Goal: Information Seeking & Learning: Get advice/opinions

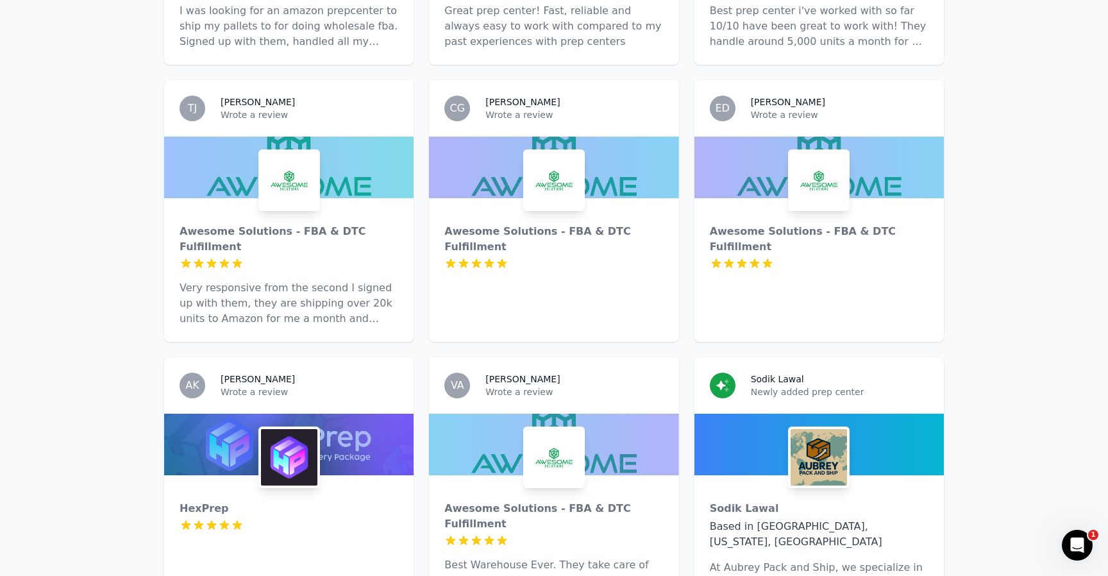
scroll to position [706, 0]
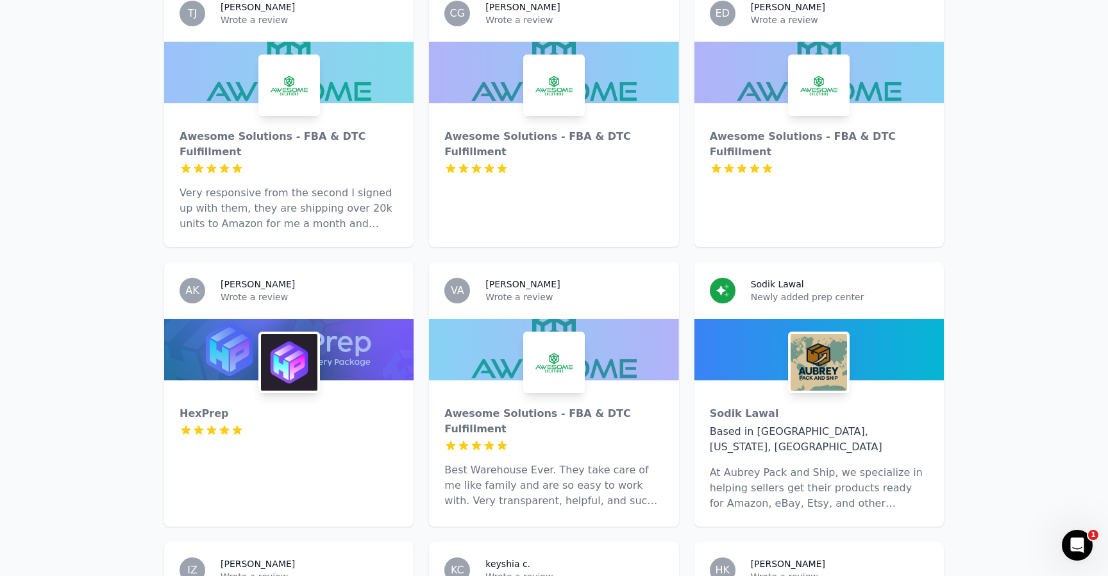
click at [171, 123] on div "Awesome Solutions - FBA & DTC Fulfillment 5 out of 5 stars Very responsive from…" at bounding box center [288, 175] width 249 height 144
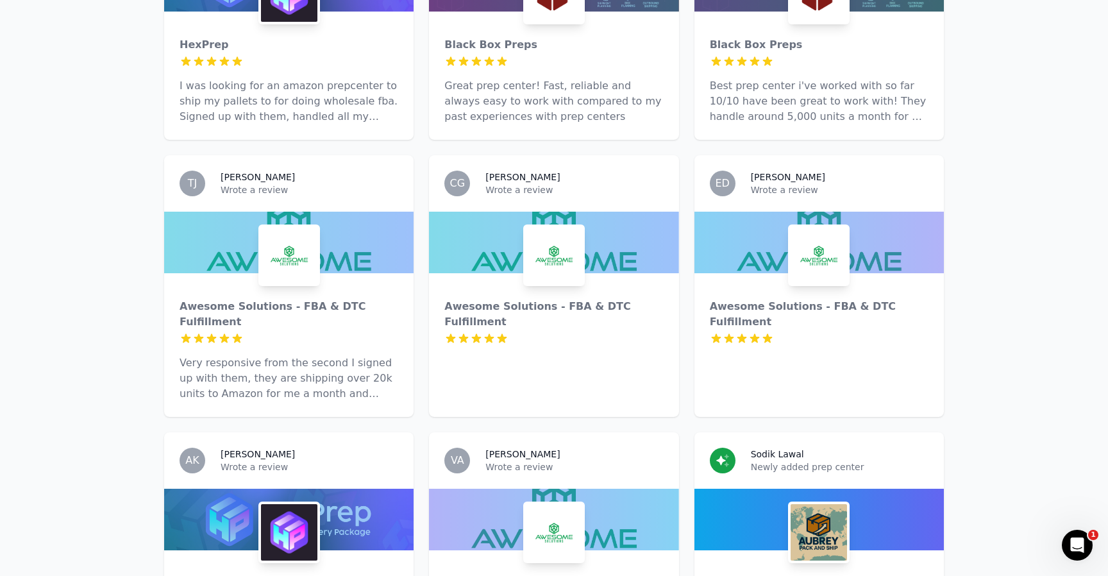
scroll to position [645, 0]
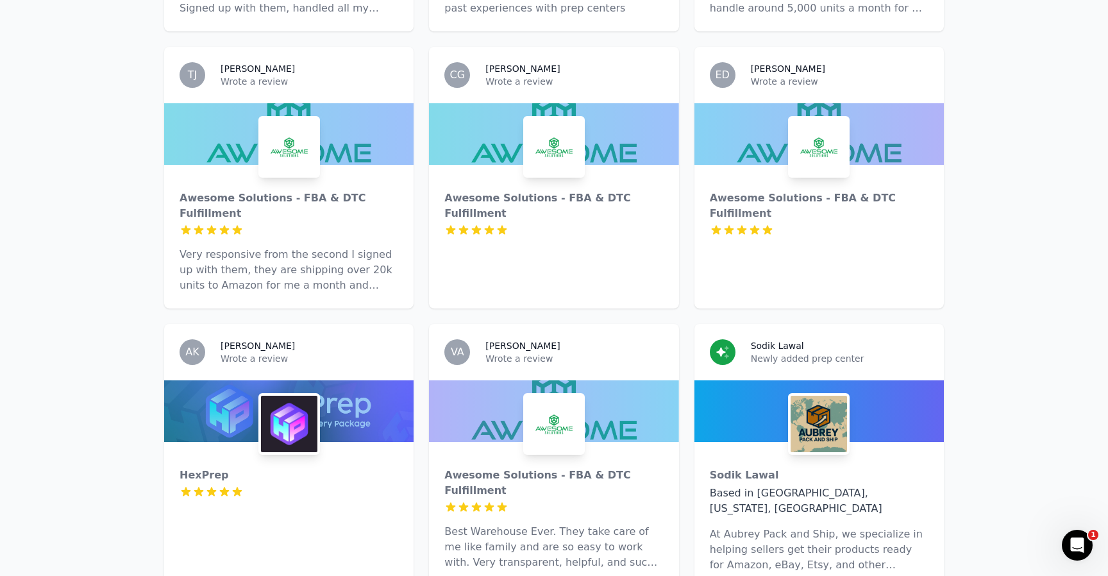
click at [532, 442] on div "Awesome Solutions - FBA & DTC Fulfillment 5 out of 5 stars Best Warehouse Ever.…" at bounding box center [553, 514] width 249 height 144
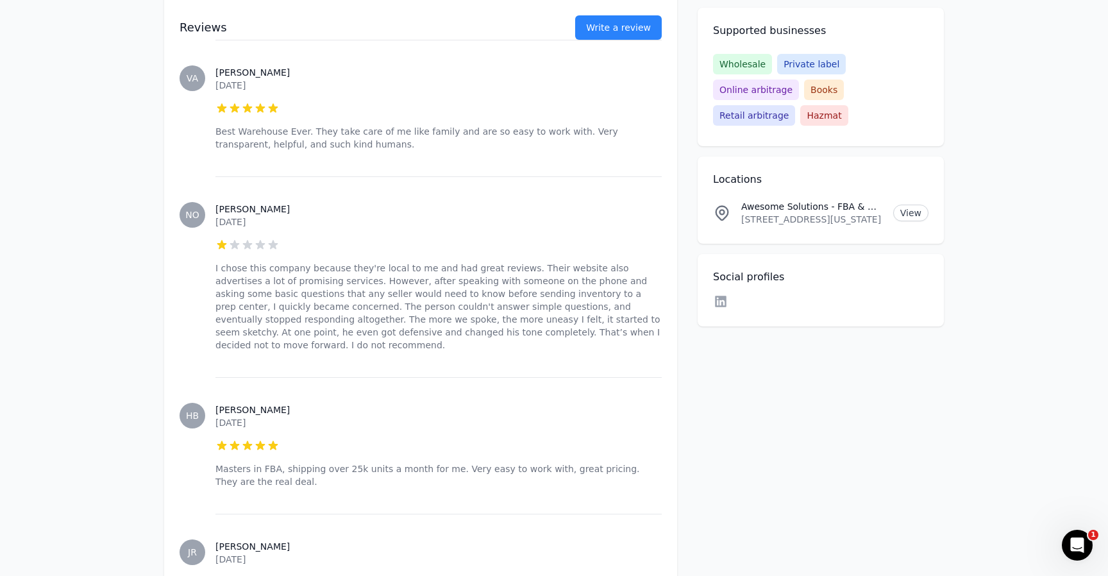
scroll to position [1177, 0]
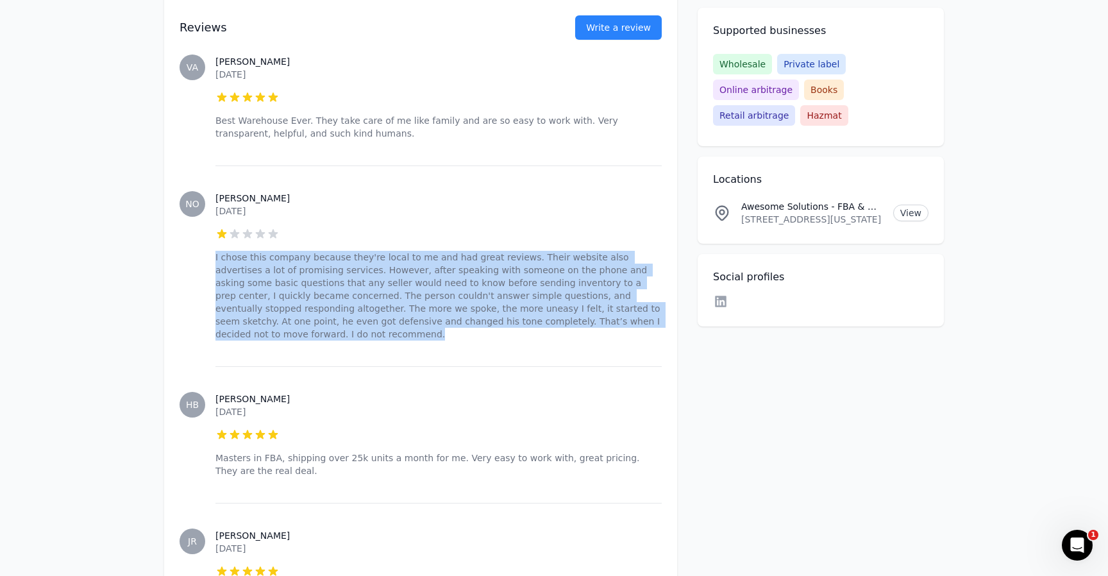
drag, startPoint x: 219, startPoint y: 225, endPoint x: 543, endPoint y: 328, distance: 339.7
click at [544, 328] on div "[PERSON_NAME] [DATE] 1 out of 5 stars I chose this company because they're loca…" at bounding box center [438, 265] width 446 height 201
click at [543, 328] on div "[PERSON_NAME] [DATE] 1 out of 5 stars I chose this company because they're loca…" at bounding box center [438, 265] width 446 height 201
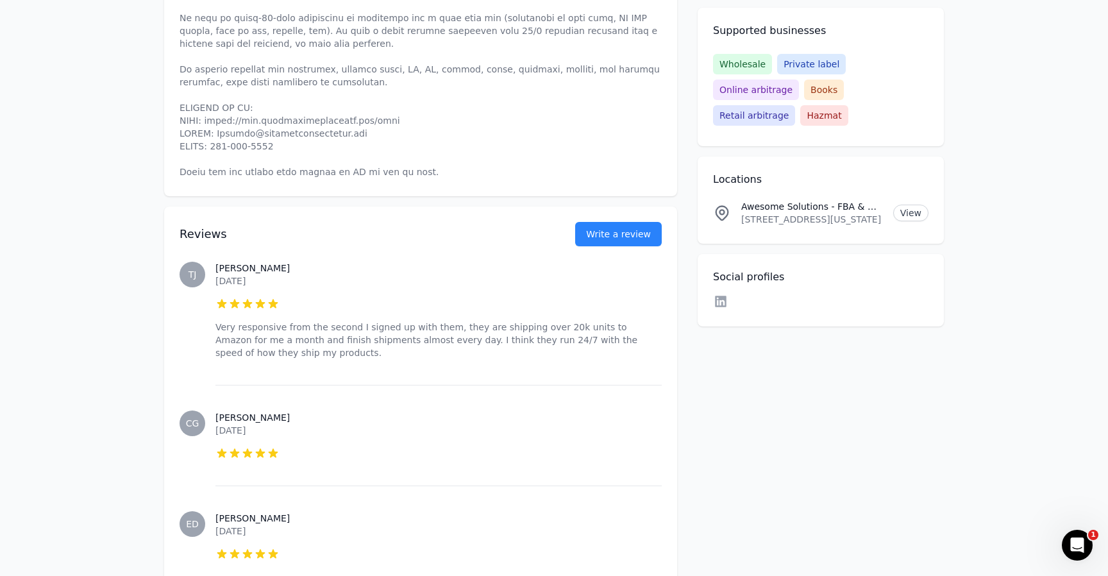
scroll to position [0, 0]
